Goal: Navigation & Orientation: Find specific page/section

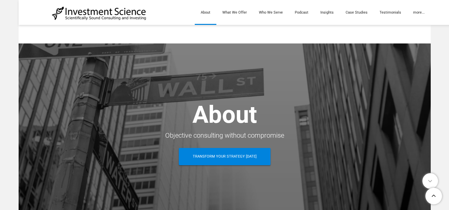
scroll to position [1661, 0]
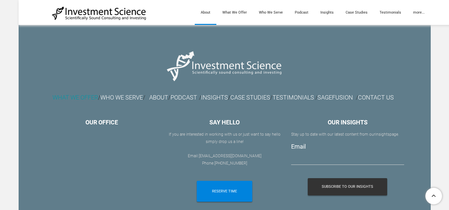
click at [73, 94] on font "WHAT WE OFFER" at bounding box center [74, 97] width 45 height 7
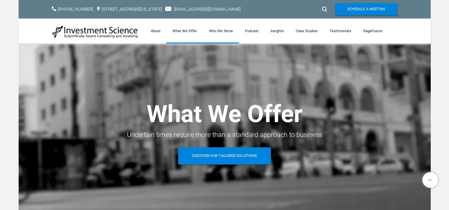
click at [220, 29] on link "Who We Serve" at bounding box center [221, 31] width 36 height 25
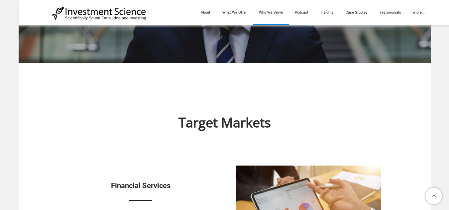
scroll to position [166, 0]
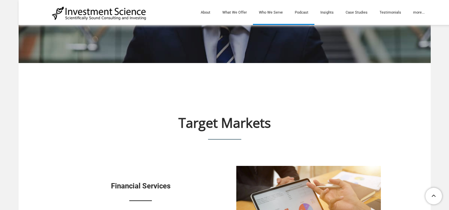
click at [304, 13] on link "Podcast" at bounding box center [302, 12] width 26 height 25
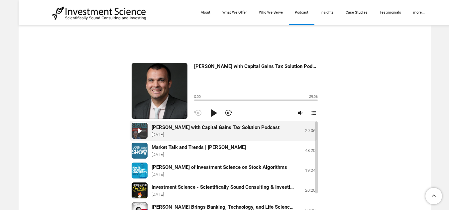
scroll to position [232, 0]
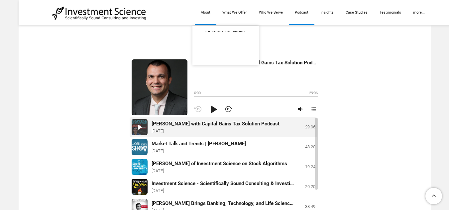
click at [207, 13] on link "About" at bounding box center [206, 12] width 22 height 25
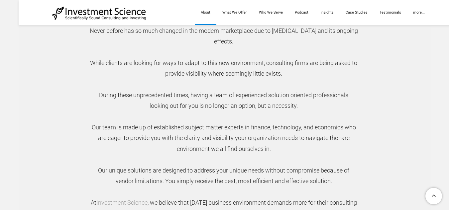
scroll to position [299, 0]
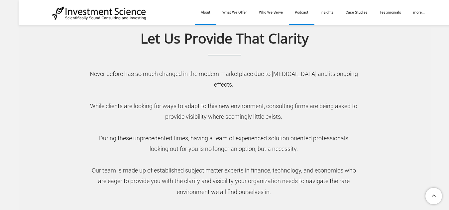
click at [304, 14] on link "Podcast" at bounding box center [302, 12] width 26 height 25
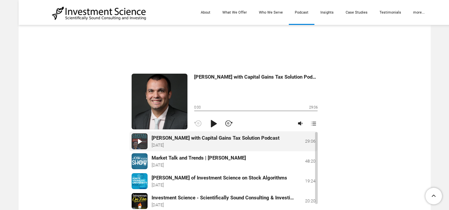
scroll to position [232, 0]
